Goal: Find specific page/section: Find specific page/section

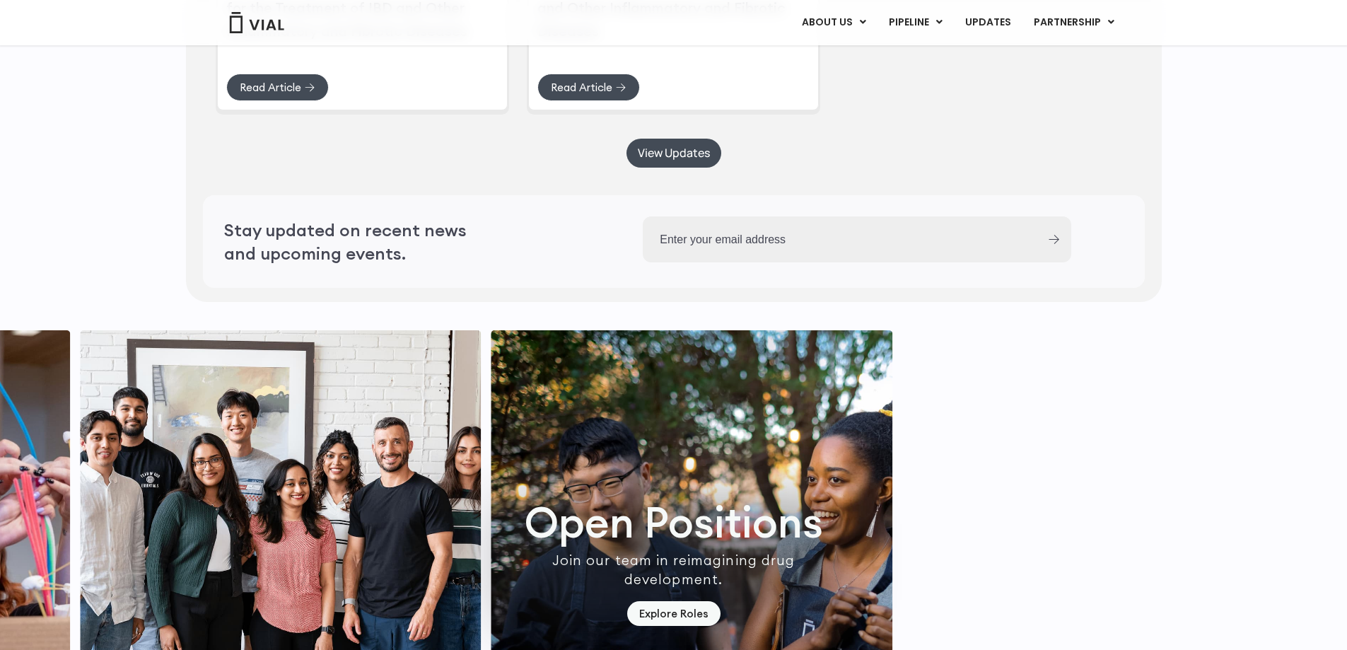
scroll to position [4008, 0]
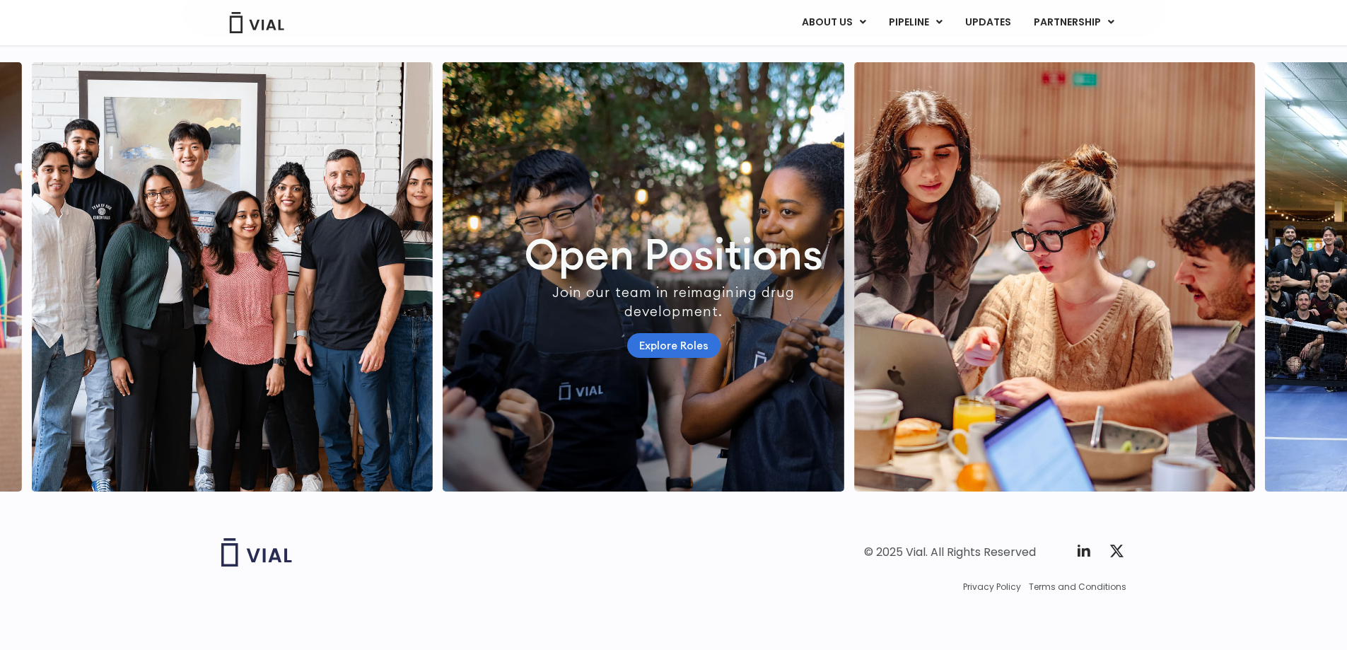
click at [656, 358] on link "Explore Roles" at bounding box center [673, 345] width 93 height 25
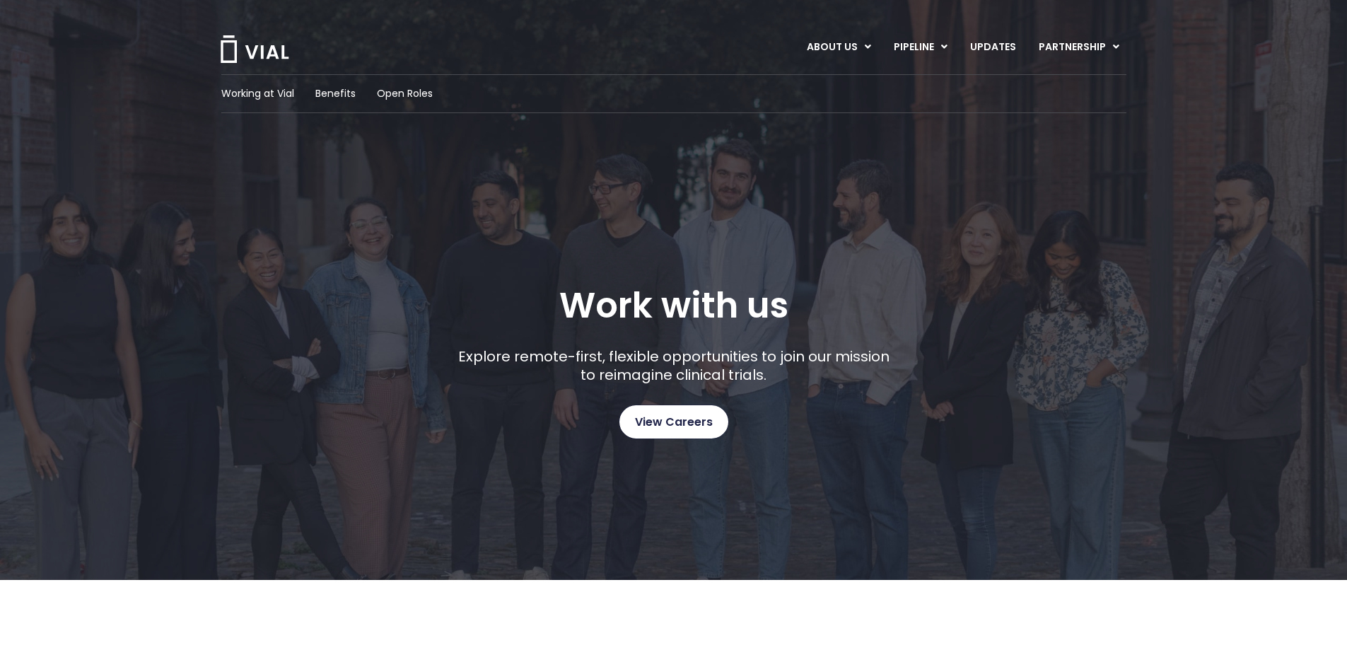
scroll to position [401, 0]
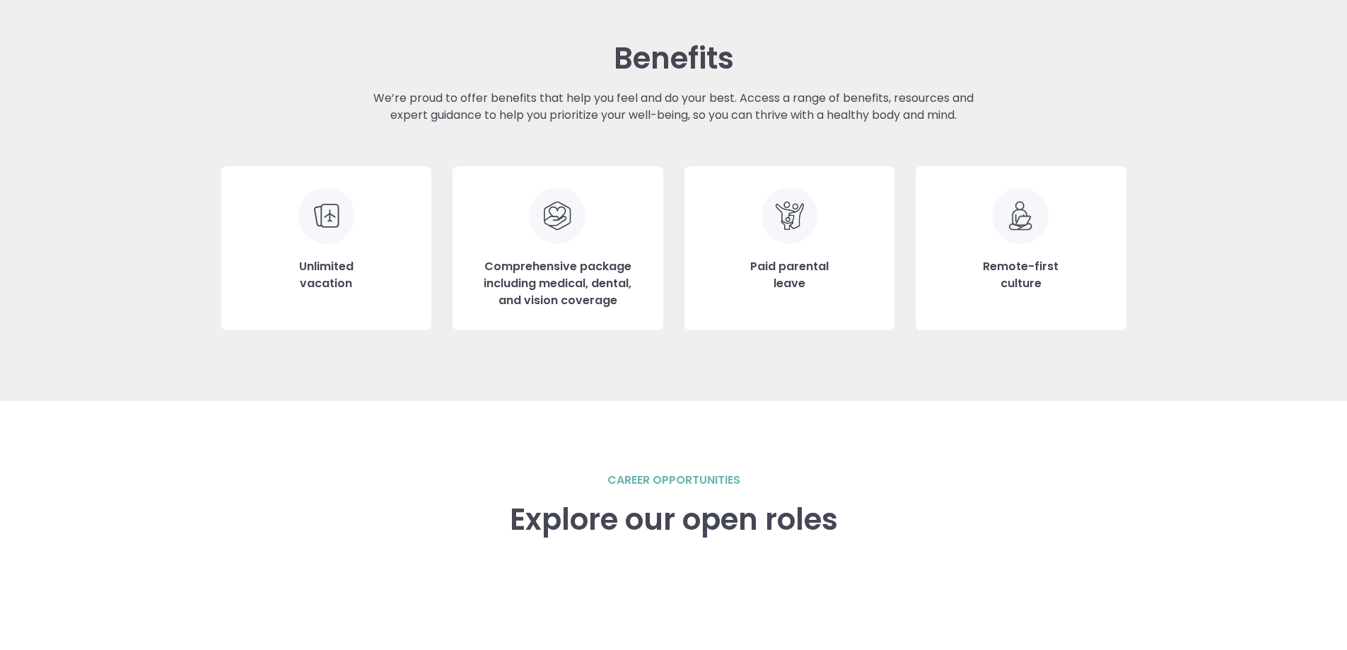
scroll to position [1957, 0]
